Goal: Information Seeking & Learning: Find specific fact

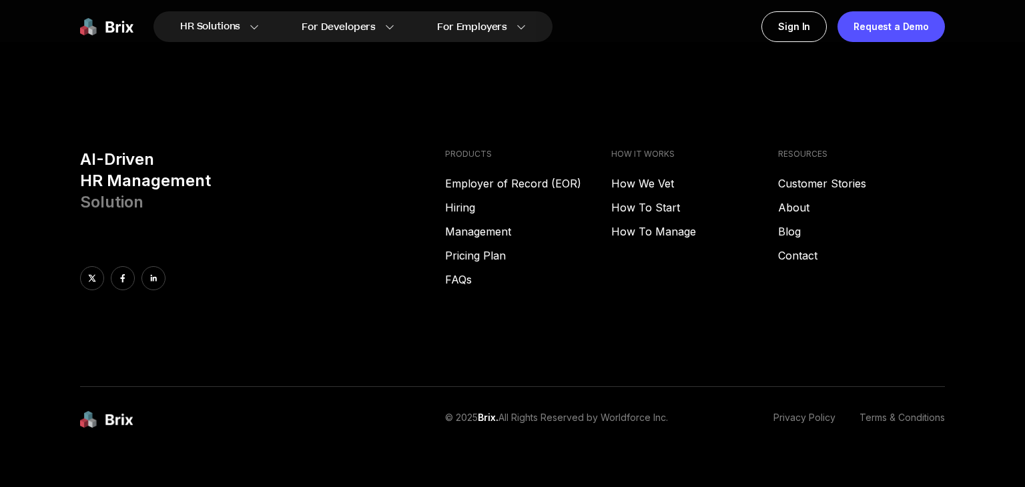
scroll to position [6810, 0]
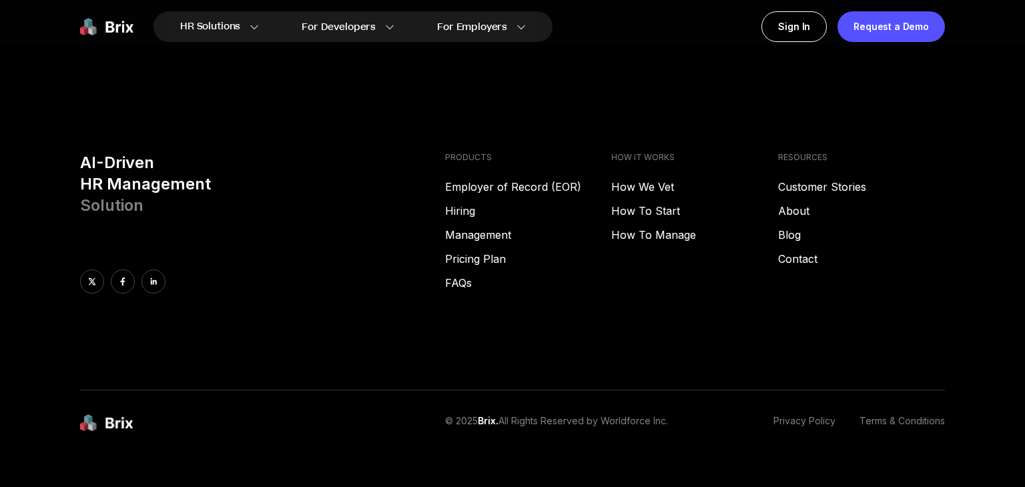
click at [812, 414] on link "Privacy Policy" at bounding box center [804, 423] width 62 height 18
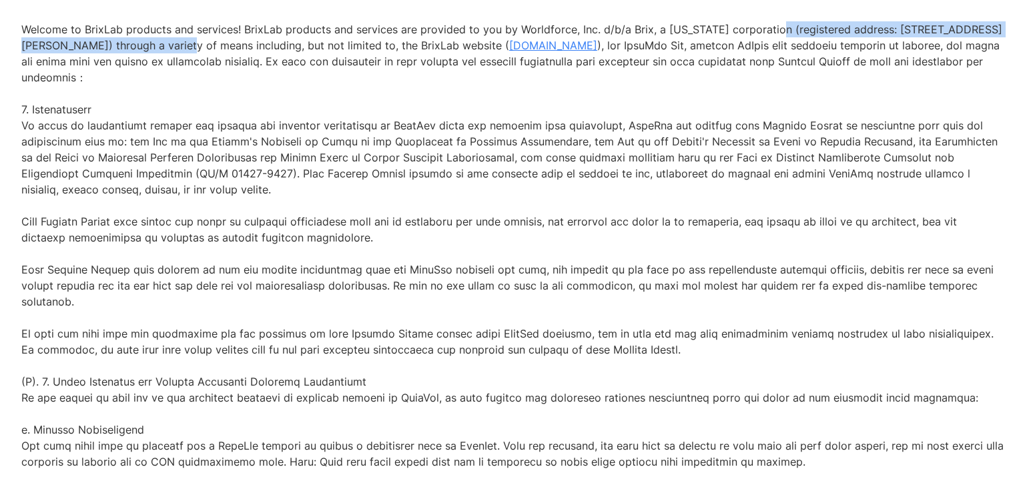
drag, startPoint x: 769, startPoint y: 42, endPoint x: 136, endPoint y: 62, distance: 633.5
copy p "(registered address: [STREET_ADDRESS][PERSON_NAME])"
